Goal: Obtain resource: Obtain resource

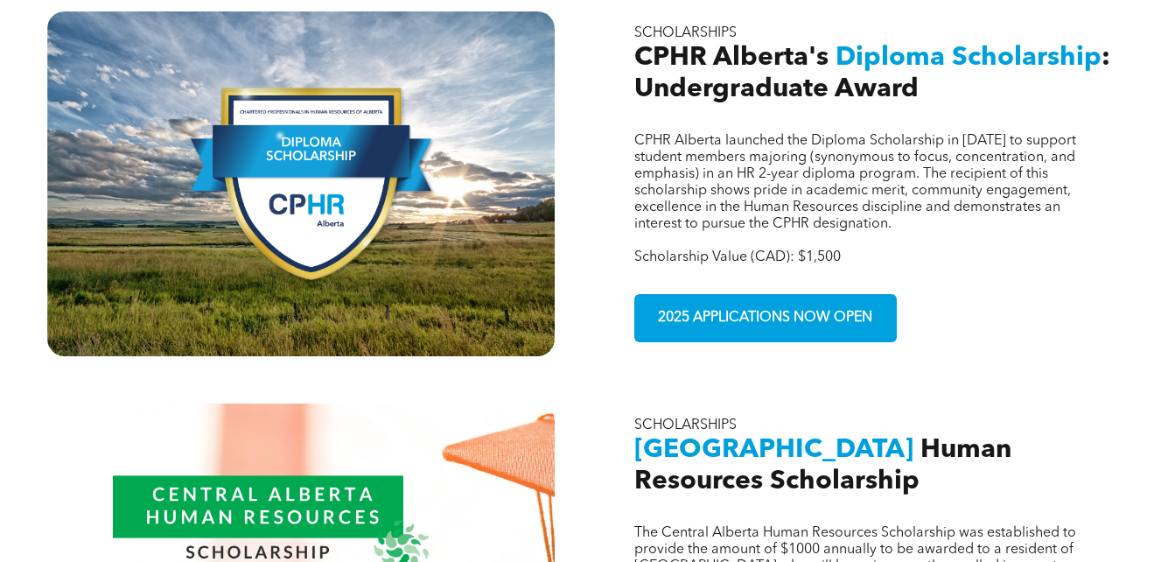
scroll to position [964, 0]
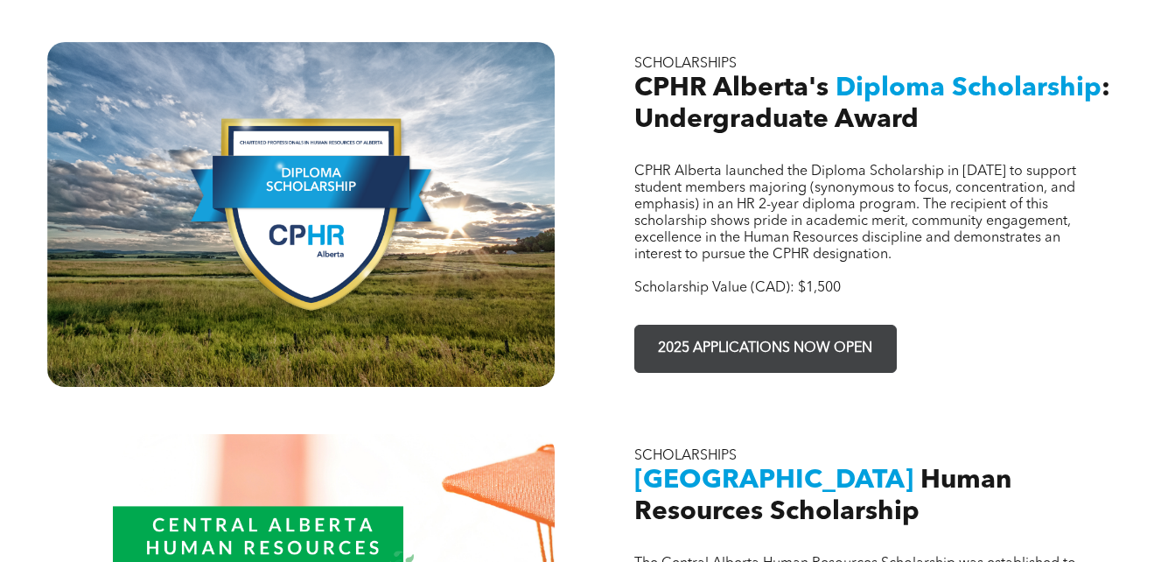
click at [723, 332] on span "2025 APPLICATIONS NOW OPEN" at bounding box center [765, 349] width 227 height 34
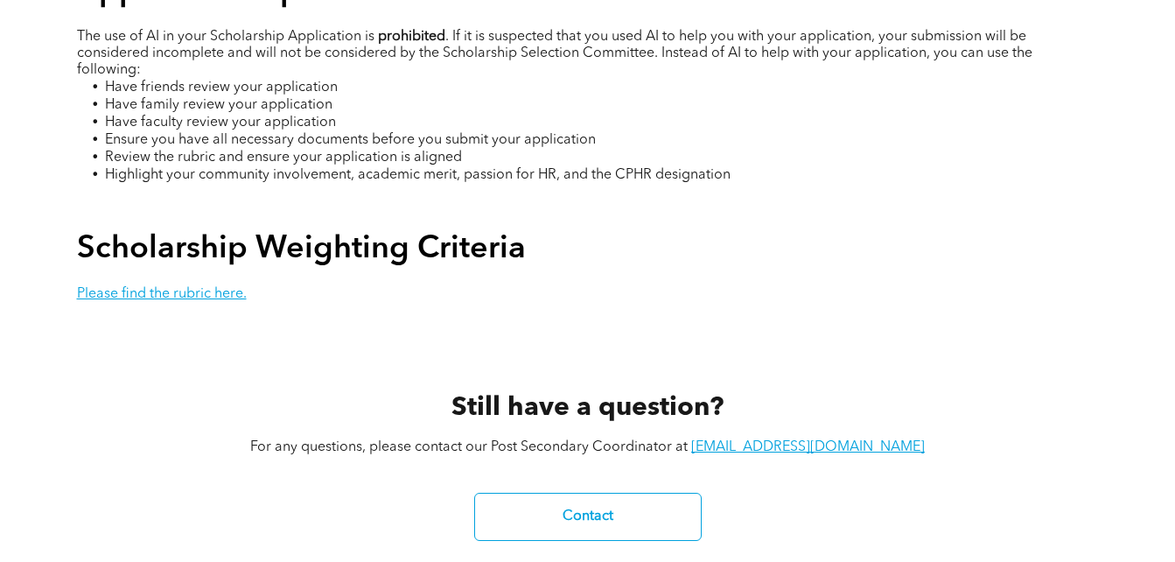
scroll to position [3282, 0]
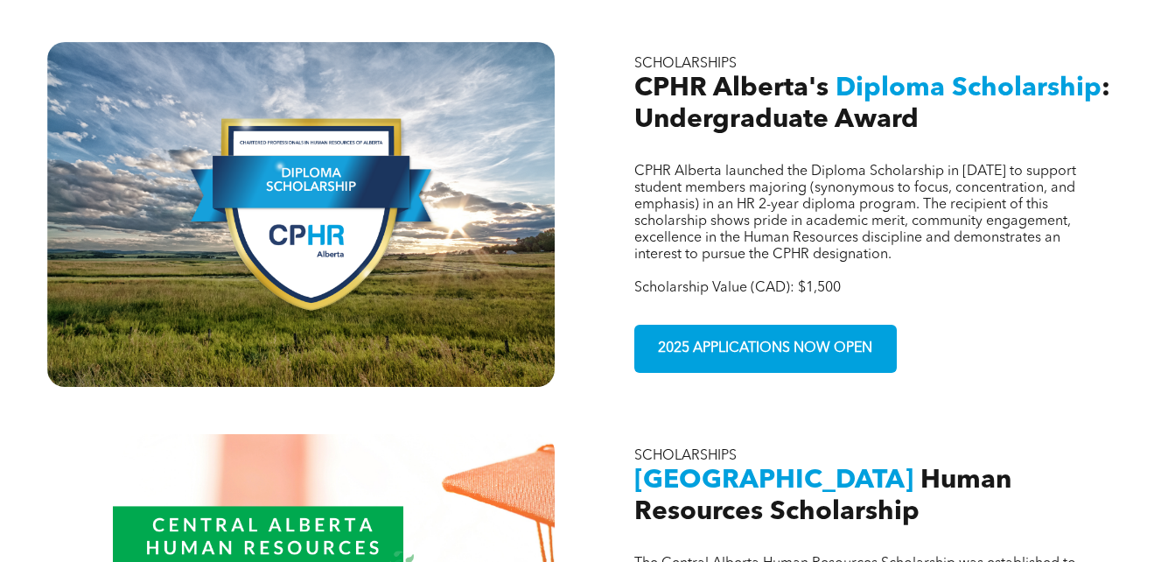
scroll to position [964, 0]
